Goal: Information Seeking & Learning: Learn about a topic

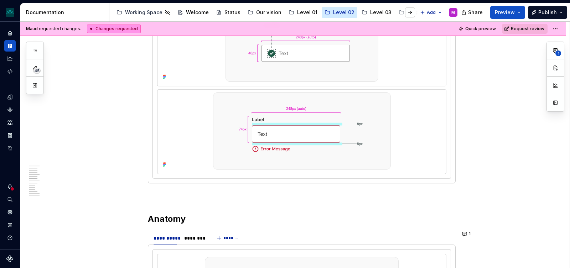
scroll to position [951, 0]
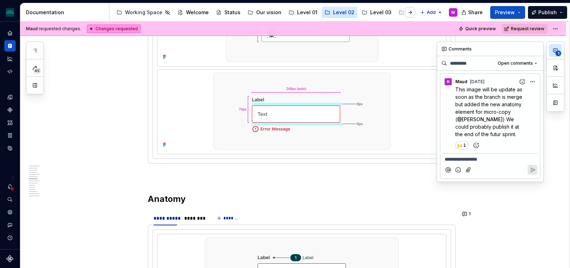
click at [554, 51] on icon "button" at bounding box center [555, 51] width 6 height 6
click at [495, 106] on span "This image will be update as soon as the branch is merge but added the new anat…" at bounding box center [489, 105] width 68 height 36
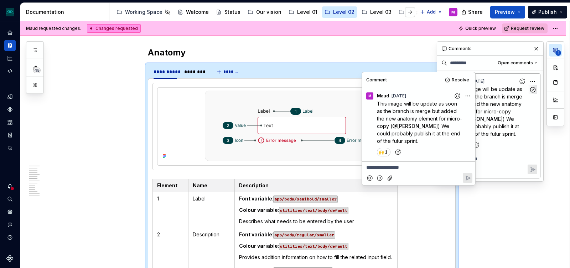
scroll to position [1104, 0]
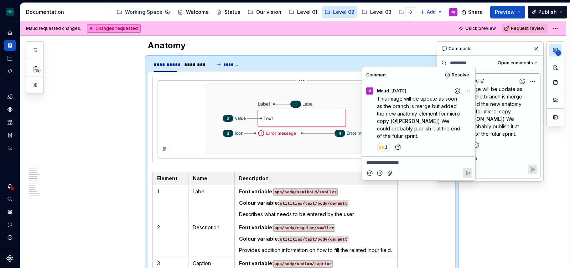
click at [282, 132] on img at bounding box center [302, 119] width 194 height 71
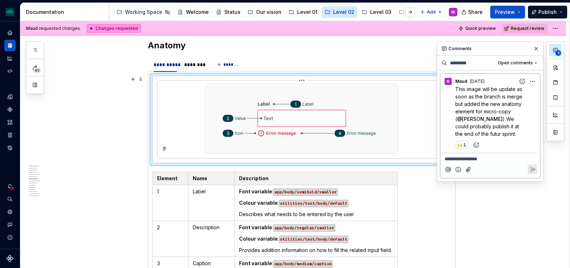
click at [311, 138] on img at bounding box center [302, 119] width 194 height 71
click at [308, 119] on img at bounding box center [302, 119] width 194 height 71
click at [307, 119] on img at bounding box center [302, 119] width 194 height 71
click at [166, 149] on icon at bounding box center [165, 148] width 1 height 1
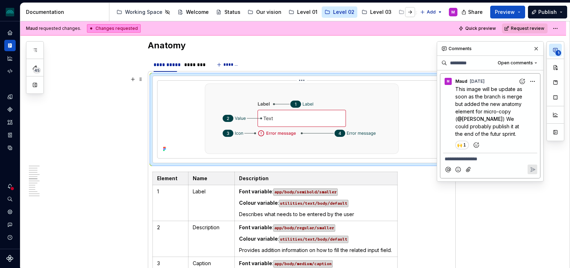
type textarea "*"
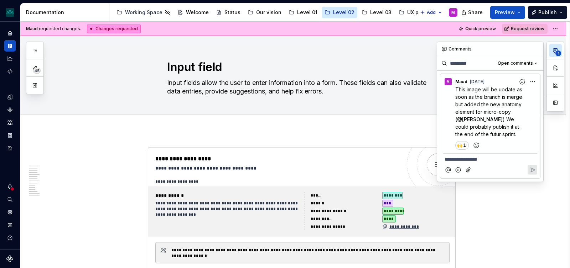
click at [554, 51] on icon "button" at bounding box center [555, 51] width 6 height 6
click at [493, 114] on span "This image will be update as soon as the branch is merge but added the new anat…" at bounding box center [489, 105] width 68 height 36
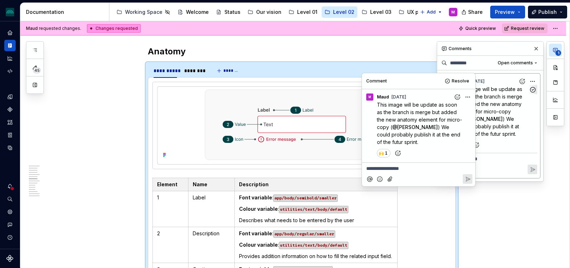
scroll to position [1104, 0]
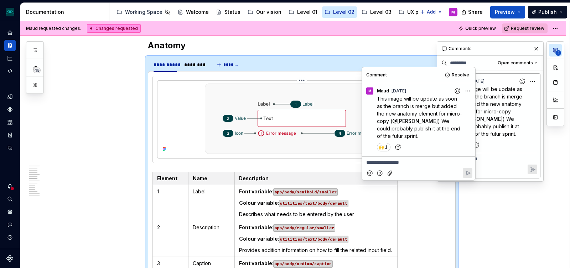
click at [183, 125] on div at bounding box center [301, 119] width 283 height 71
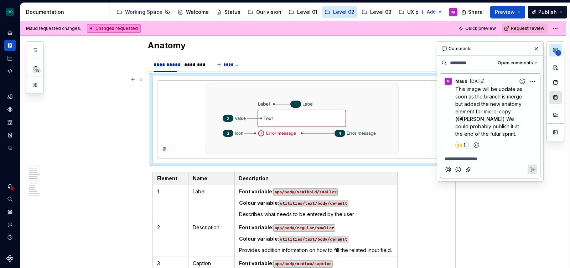
click at [556, 99] on button "button" at bounding box center [555, 97] width 13 height 13
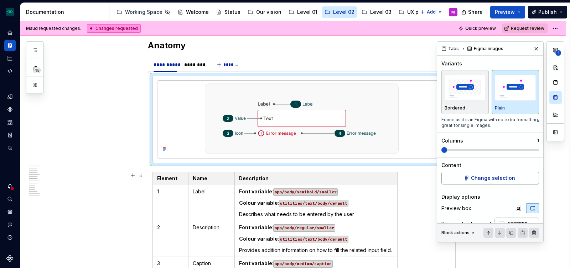
click at [473, 179] on span "Change selection" at bounding box center [493, 178] width 44 height 7
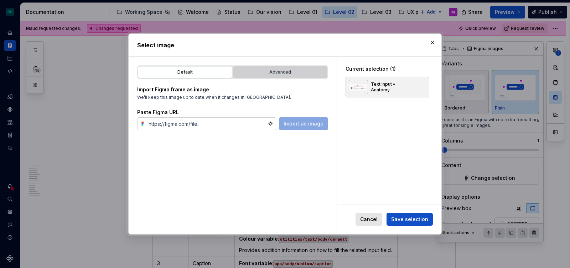
click at [272, 71] on div "Advanced" at bounding box center [279, 72] width 89 height 7
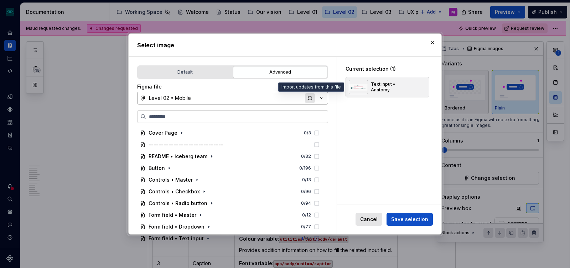
click at [306, 98] on div "button" at bounding box center [310, 98] width 10 height 10
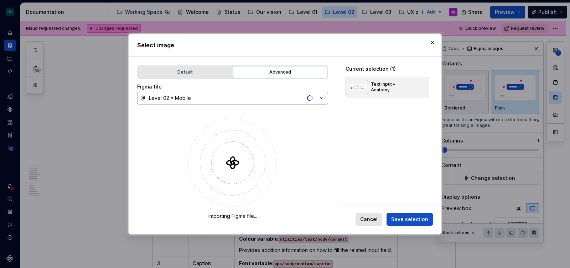
click at [294, 39] on div "Select image" at bounding box center [285, 45] width 313 height 23
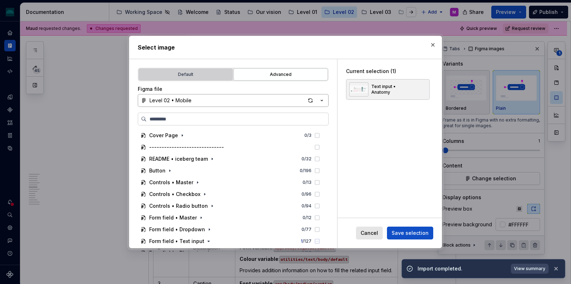
click at [199, 76] on div "Default" at bounding box center [185, 74] width 89 height 7
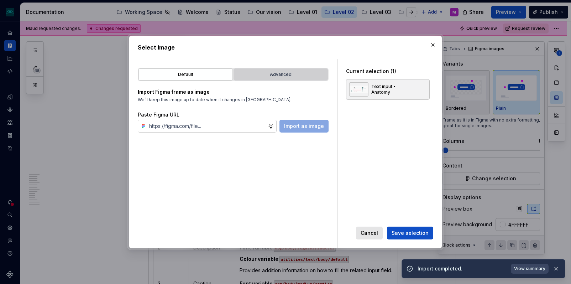
click at [273, 73] on div "Advanced" at bounding box center [280, 74] width 89 height 7
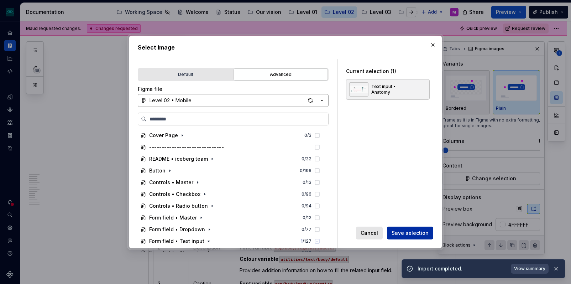
click at [409, 233] on span "Save selection" at bounding box center [410, 232] width 37 height 7
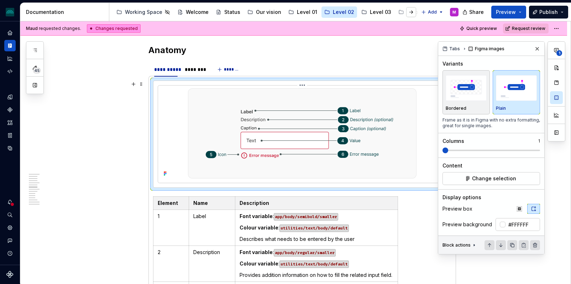
scroll to position [1086, 0]
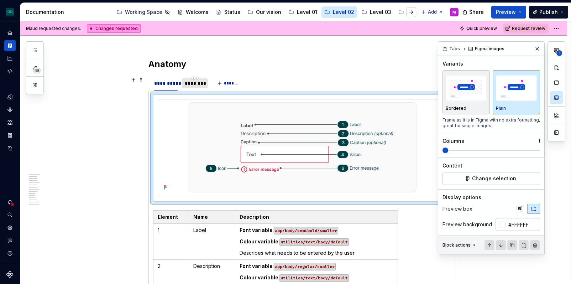
click at [197, 86] on div "********" at bounding box center [195, 83] width 20 height 7
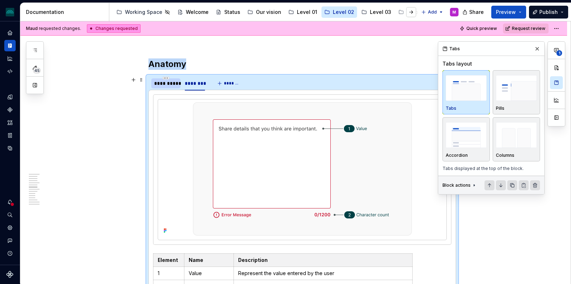
click at [173, 85] on div "**********" at bounding box center [166, 83] width 24 height 7
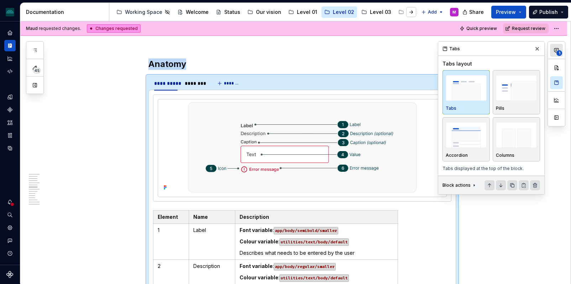
click at [558, 51] on span "1" at bounding box center [560, 53] width 6 height 6
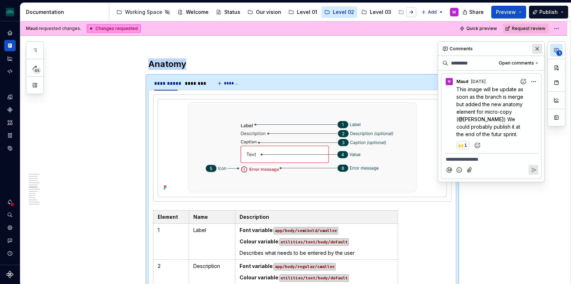
click at [535, 50] on button "button" at bounding box center [537, 49] width 10 height 10
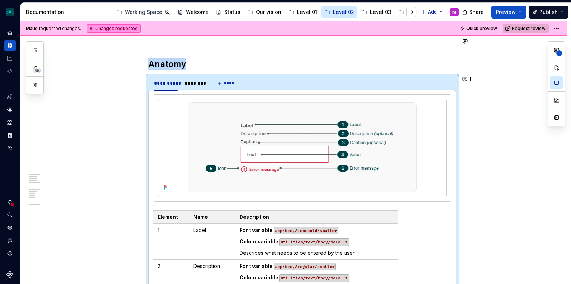
click at [537, 24] on button "Request review" at bounding box center [526, 29] width 46 height 10
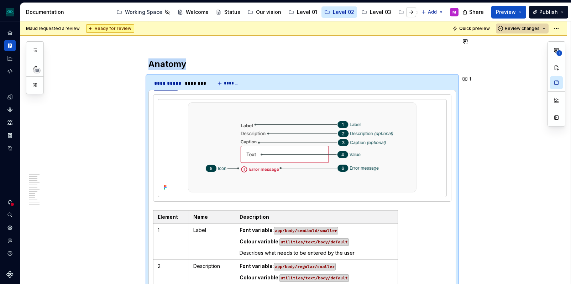
click at [532, 30] on span "Review changes" at bounding box center [522, 29] width 35 height 6
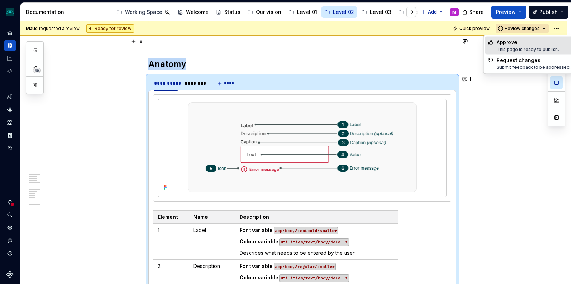
click at [520, 45] on div "Approve" at bounding box center [528, 42] width 62 height 7
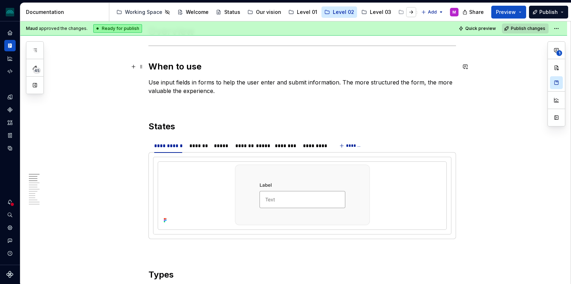
scroll to position [262, 0]
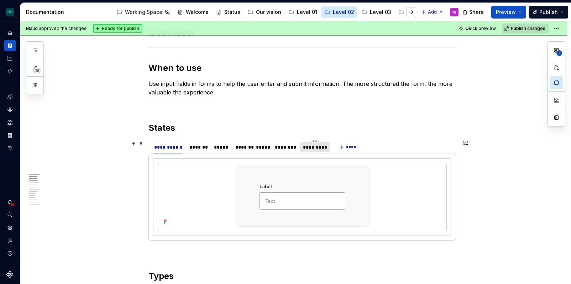
click at [322, 144] on div "*********" at bounding box center [315, 146] width 25 height 7
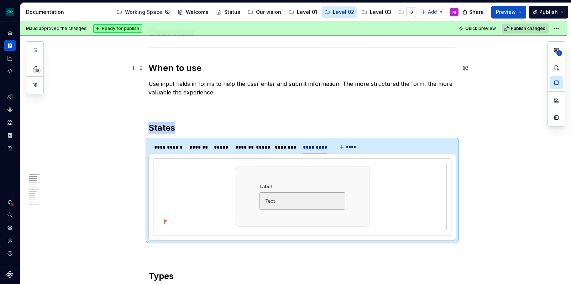
click at [276, 65] on h2 "When to use" at bounding box center [302, 67] width 308 height 11
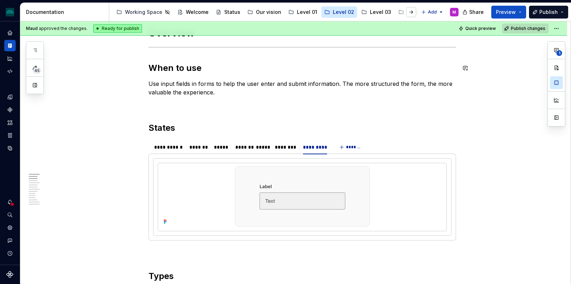
scroll to position [0, 0]
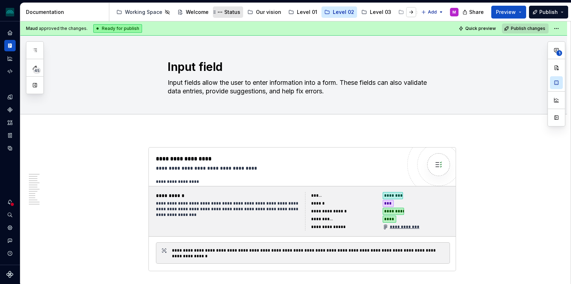
type textarea "*"
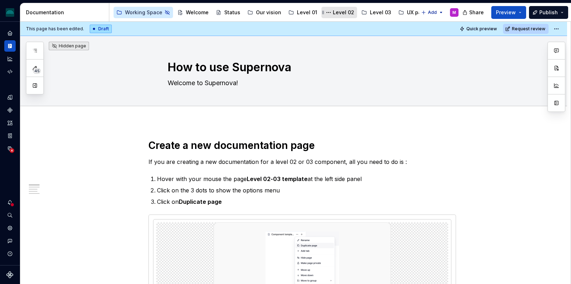
click at [333, 14] on div "Level 02" at bounding box center [343, 12] width 21 height 7
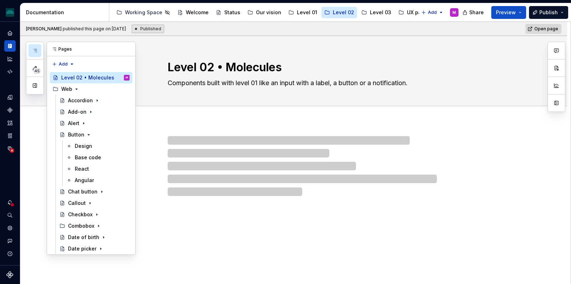
click at [36, 49] on icon "button" at bounding box center [35, 51] width 6 height 6
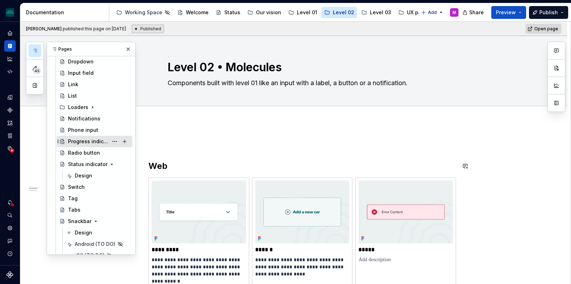
scroll to position [526, 0]
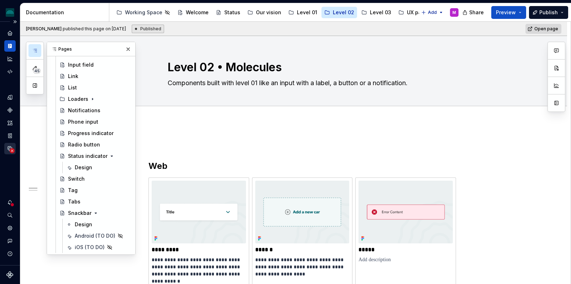
click at [12, 149] on circle "Data sources" at bounding box center [12, 150] width 5 height 5
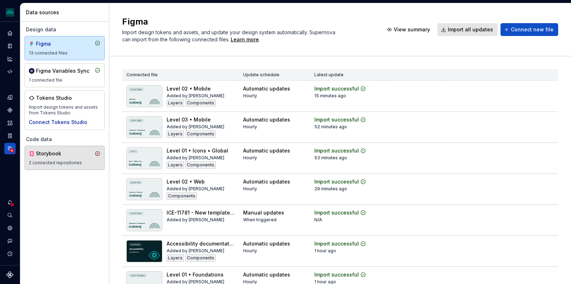
click at [64, 159] on div "Storybook 2 connected repositories" at bounding box center [65, 158] width 72 height 16
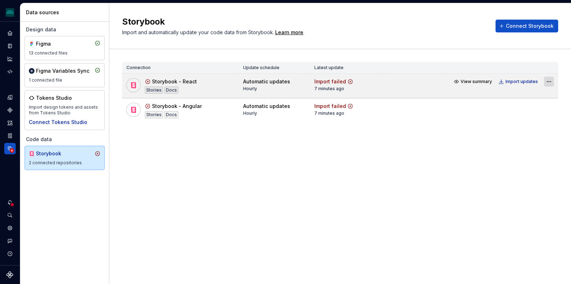
click at [546, 79] on html "iceberg M Design system data Data sources Design data Figma 13 connected files …" at bounding box center [285, 142] width 571 height 284
drag, startPoint x: 389, startPoint y: 84, endPoint x: 381, endPoint y: 83, distance: 8.0
click at [383, 83] on html "iceberg M Design system data Data sources Design data Figma 13 connected files …" at bounding box center [285, 142] width 571 height 284
click at [334, 81] on div "Import failed" at bounding box center [330, 81] width 32 height 7
click at [345, 82] on div "Import failed" at bounding box center [333, 81] width 39 height 7
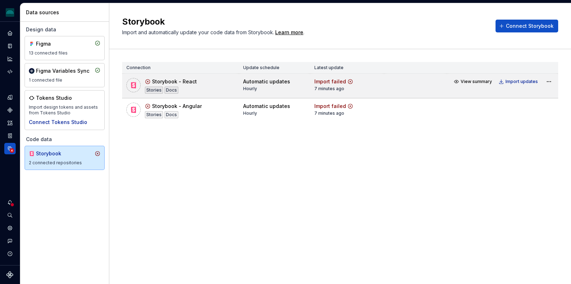
click at [349, 81] on icon at bounding box center [350, 81] width 4 height 4
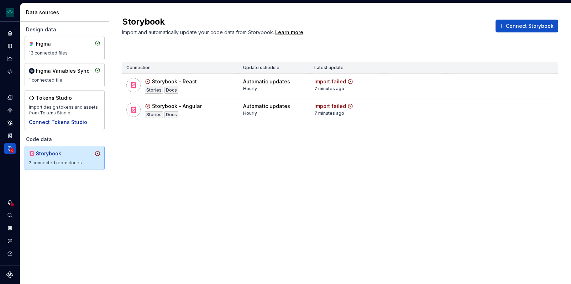
click at [70, 194] on div "Design data Figma 13 connected files Figma Variables Sync 1 connected file Toke…" at bounding box center [64, 153] width 89 height 262
click at [9, 202] on icon "Notifications" at bounding box center [10, 202] width 6 height 6
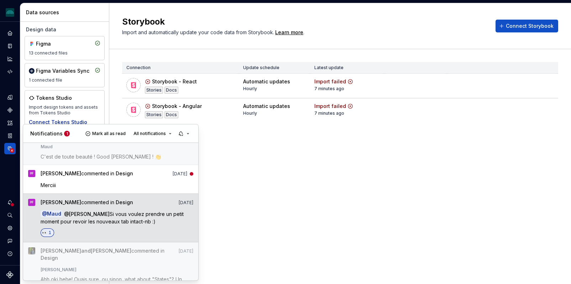
scroll to position [91, 0]
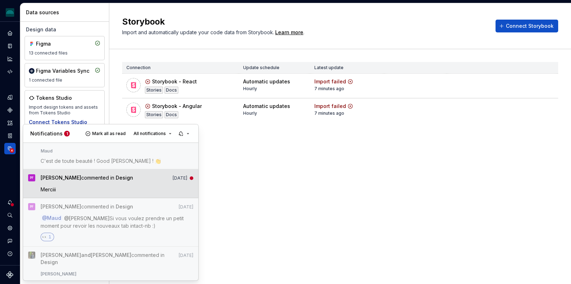
click at [124, 183] on span "[PERSON_NAME] commented in Design" at bounding box center [87, 179] width 93 height 10
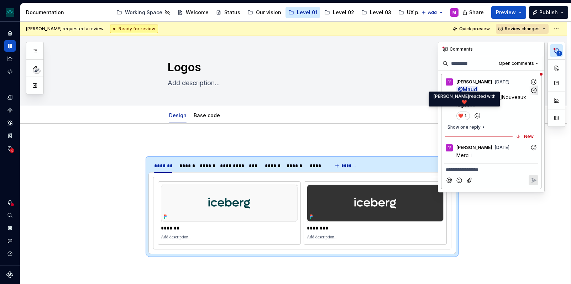
click at [461, 113] on span "❤️" at bounding box center [461, 116] width 4 height 6
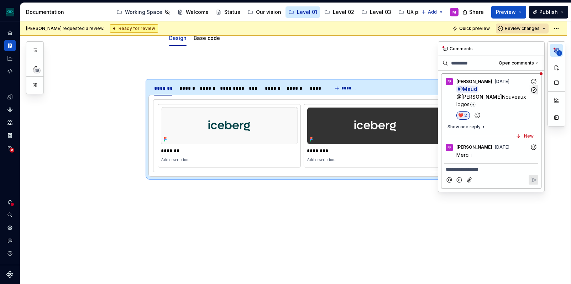
scroll to position [80, 0]
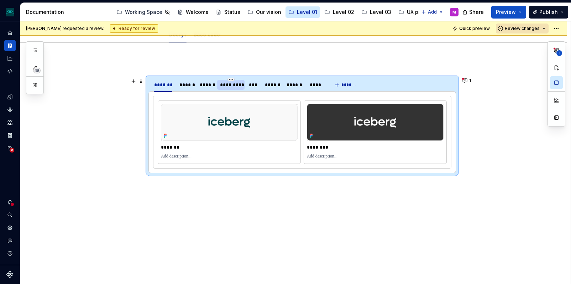
click at [230, 88] on div "*********" at bounding box center [231, 84] width 22 height 7
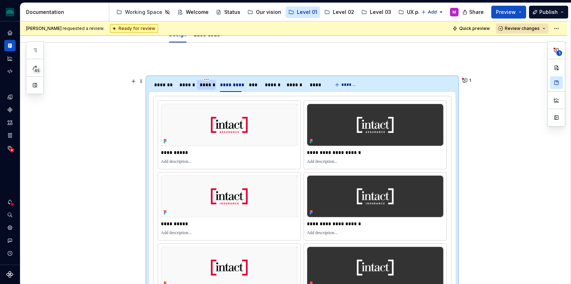
click at [207, 87] on div "******" at bounding box center [207, 84] width 14 height 7
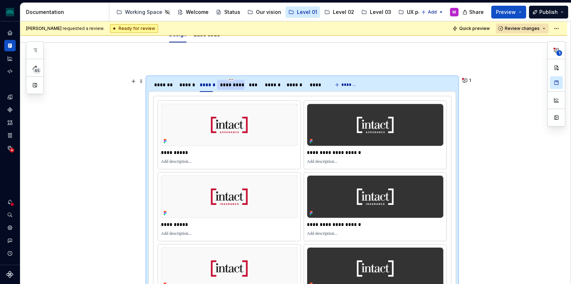
click at [227, 86] on div "*********" at bounding box center [231, 84] width 22 height 7
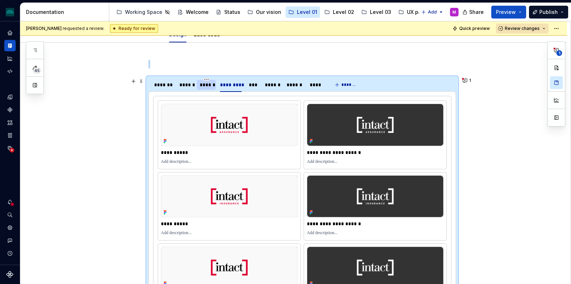
click at [213, 87] on div "******" at bounding box center [207, 84] width 14 height 7
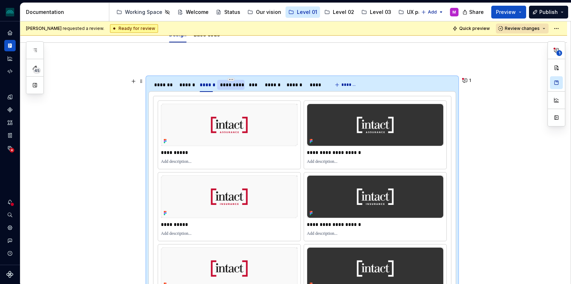
click at [228, 88] on div "*********" at bounding box center [231, 84] width 22 height 7
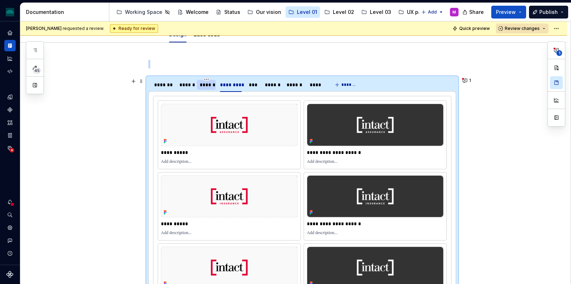
click at [209, 87] on div "******" at bounding box center [207, 84] width 14 height 7
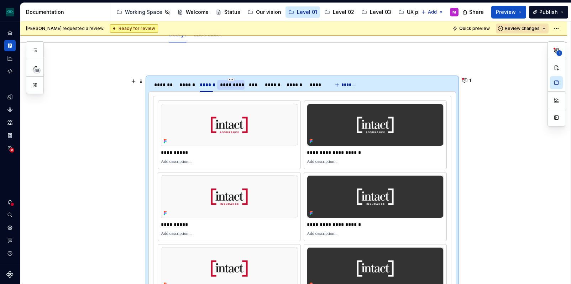
click at [231, 85] on div "*********" at bounding box center [231, 84] width 22 height 7
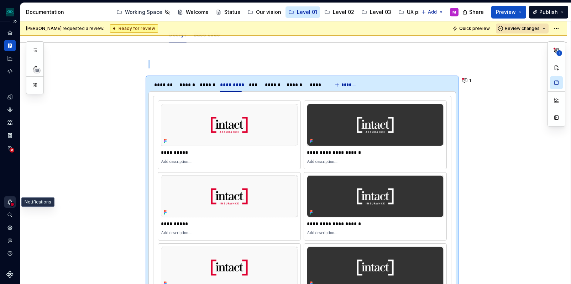
click at [9, 204] on icon "Notifications" at bounding box center [10, 202] width 6 height 6
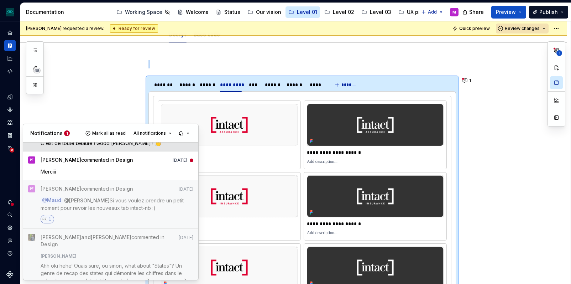
scroll to position [95, 0]
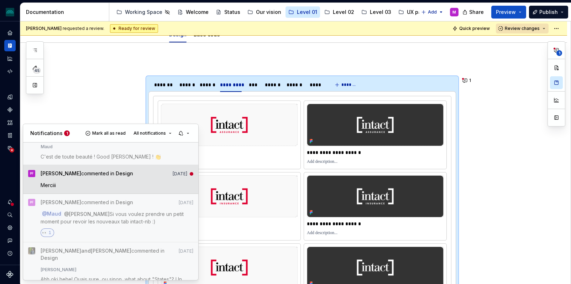
click at [96, 176] on span "[PERSON_NAME] commented in Design" at bounding box center [87, 175] width 93 height 10
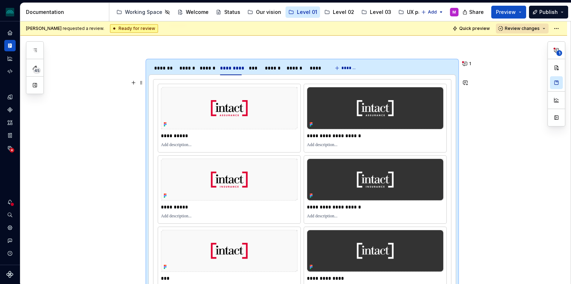
scroll to position [100, 0]
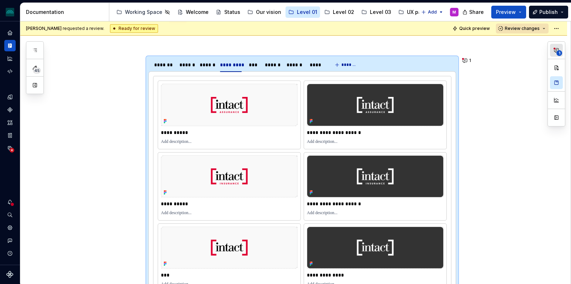
click at [554, 54] on button "1" at bounding box center [556, 50] width 13 height 13
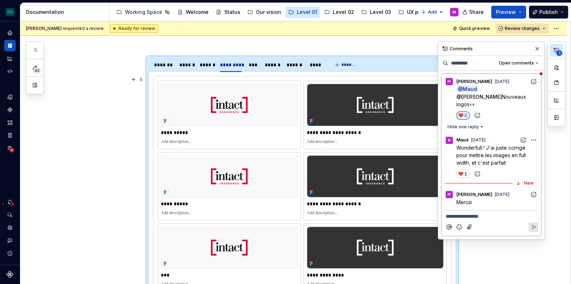
click at [506, 188] on div "PF [PERSON_NAME] [DATE]" at bounding box center [491, 193] width 94 height 10
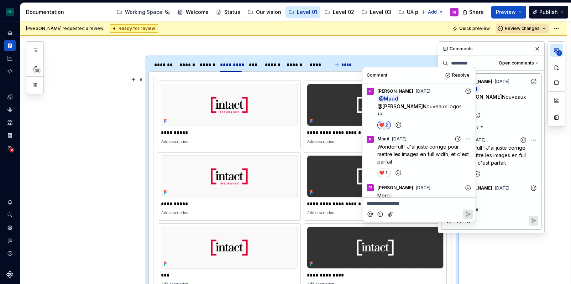
drag, startPoint x: 518, startPoint y: 48, endPoint x: 528, endPoint y: 48, distance: 9.3
click at [518, 48] on div "Comments" at bounding box center [491, 49] width 106 height 14
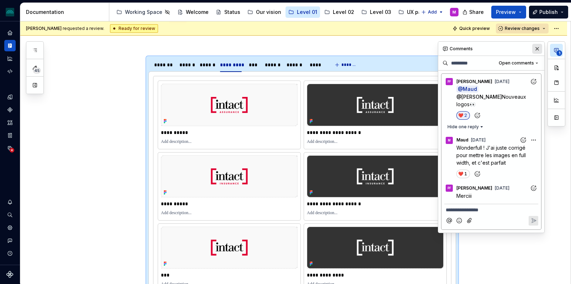
click at [540, 50] on button "button" at bounding box center [537, 49] width 10 height 10
type textarea "*"
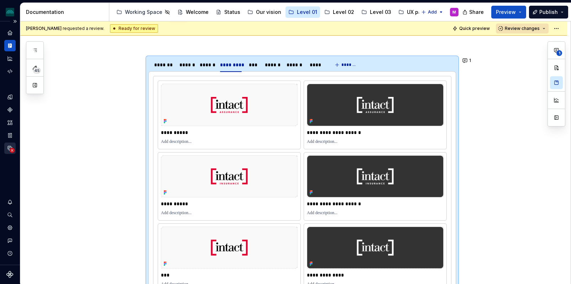
click at [12, 146] on icon "Data sources" at bounding box center [10, 148] width 6 height 6
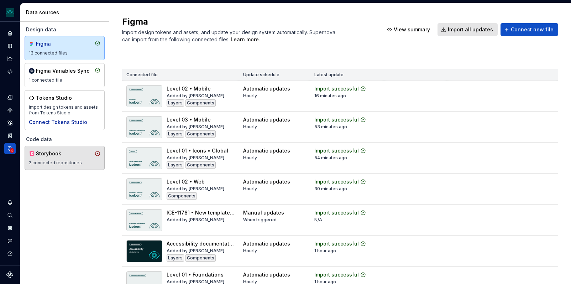
click at [62, 158] on div "Storybook 2 connected repositories" at bounding box center [65, 158] width 72 height 16
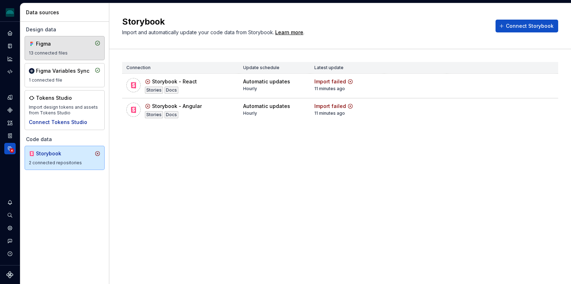
click at [59, 50] on div "13 connected files" at bounding box center [65, 53] width 72 height 6
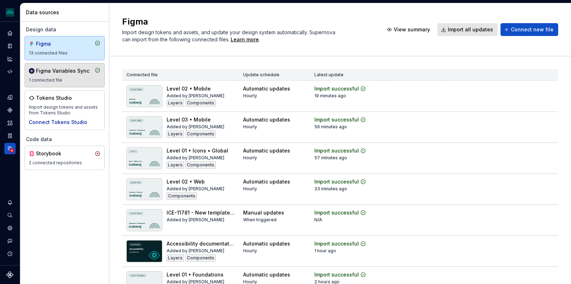
click at [63, 67] on div "Figma Variables Sync" at bounding box center [62, 70] width 53 height 7
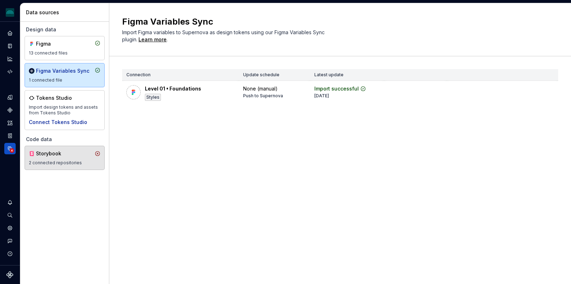
click at [61, 164] on div "2 connected repositories" at bounding box center [65, 163] width 72 height 6
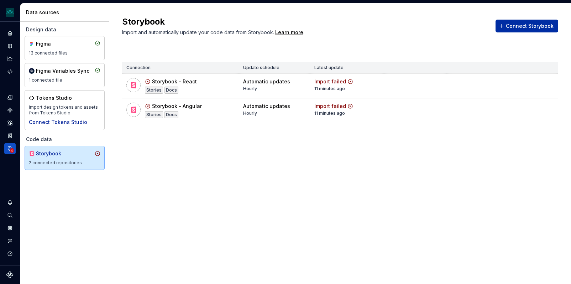
click at [513, 27] on span "Connect Storybook" at bounding box center [530, 25] width 48 height 7
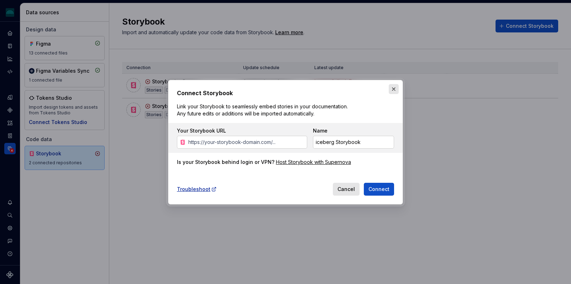
click at [395, 90] on button "button" at bounding box center [394, 89] width 10 height 10
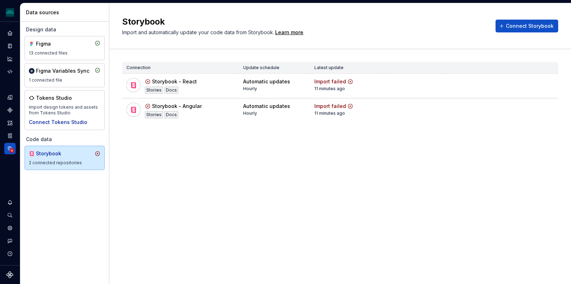
click at [384, 189] on div "Storybook Import and automatically update your code data from Storybook. Learn …" at bounding box center [340, 143] width 462 height 281
